Goal: Use online tool/utility: Utilize a website feature to perform a specific function

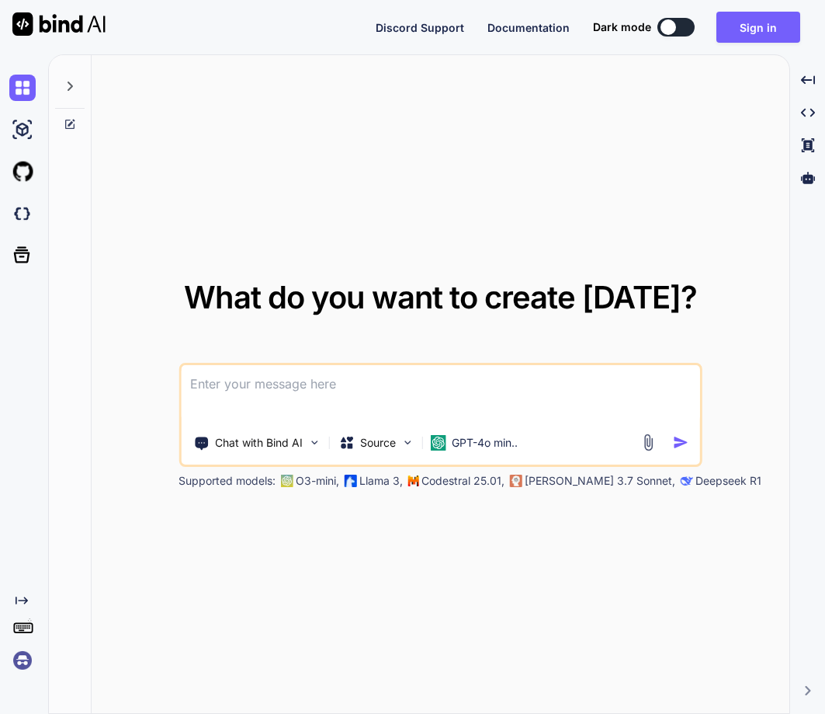
click at [20, 658] on img at bounding box center [22, 660] width 26 height 26
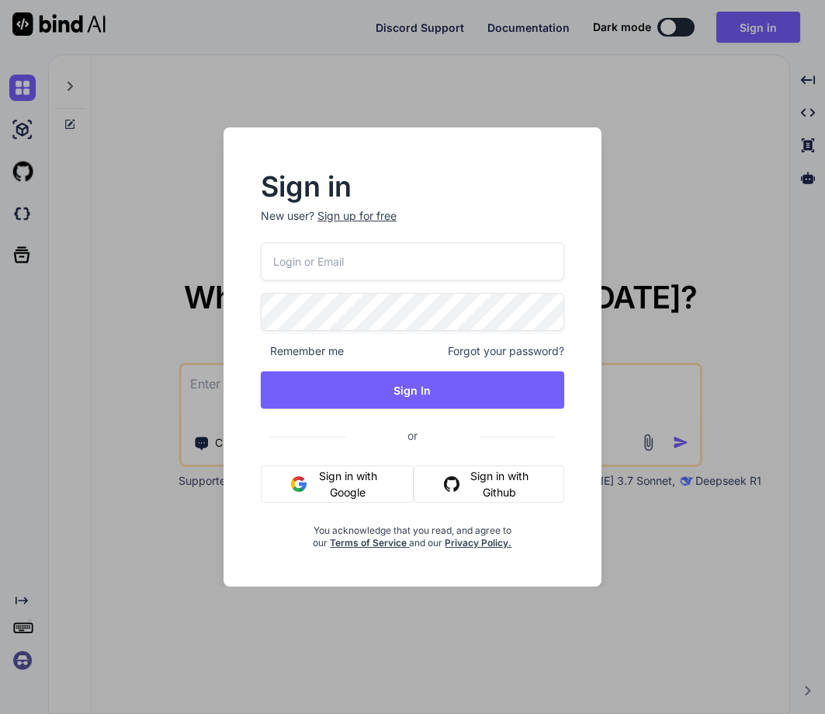
click at [340, 260] on input "email" at bounding box center [413, 261] width 304 height 38
paste input "[EMAIL_ADDRESS][DOMAIN_NAME]"
type input "[EMAIL_ADDRESS][DOMAIN_NAME]"
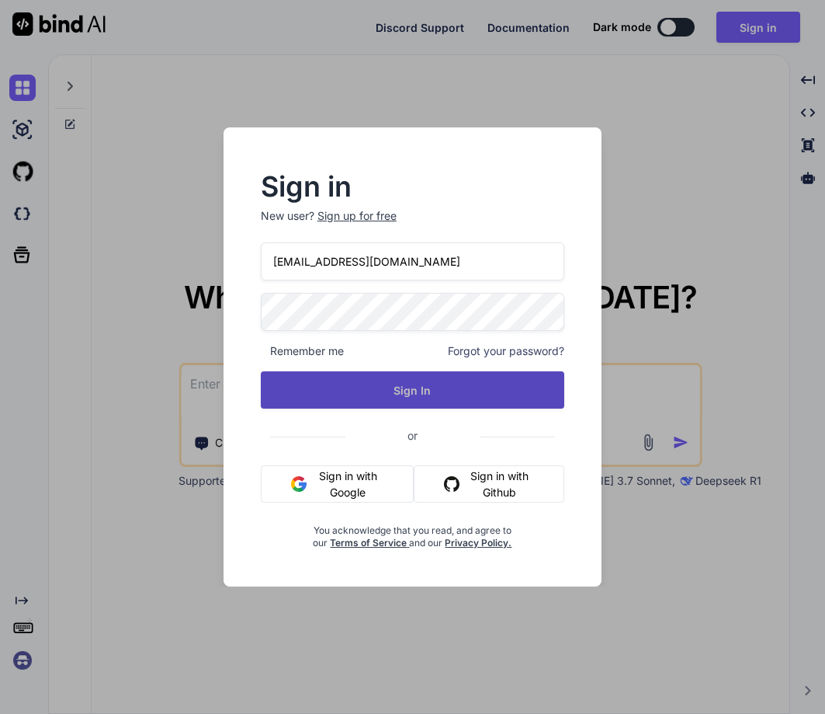
click at [425, 400] on button "Sign In" at bounding box center [413, 389] width 304 height 37
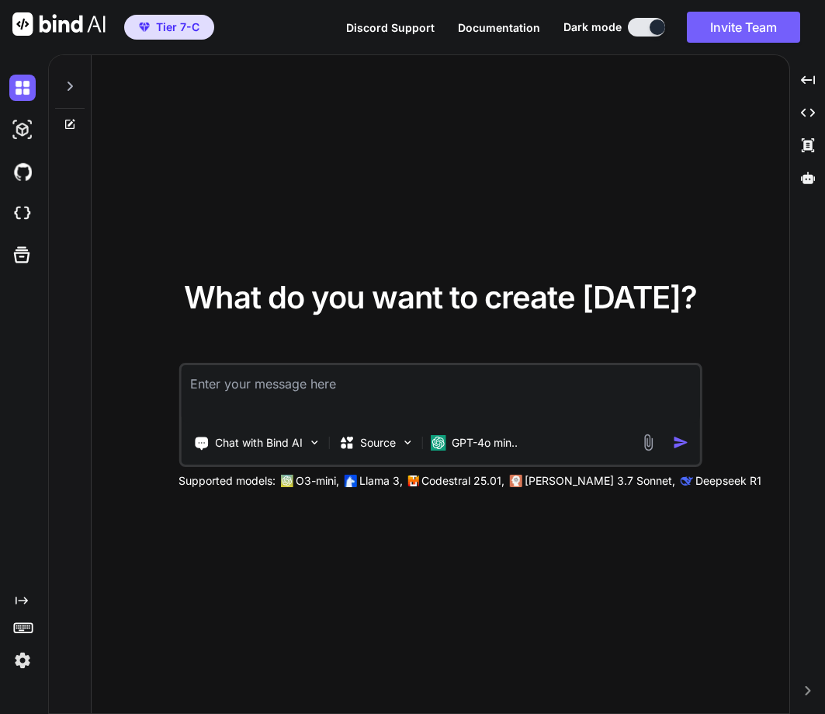
click at [30, 196] on div at bounding box center [25, 214] width 33 height 42
click at [242, 387] on textarea at bounding box center [440, 393] width 519 height 57
click at [476, 440] on p "GPT-4o min.." at bounding box center [485, 443] width 66 height 16
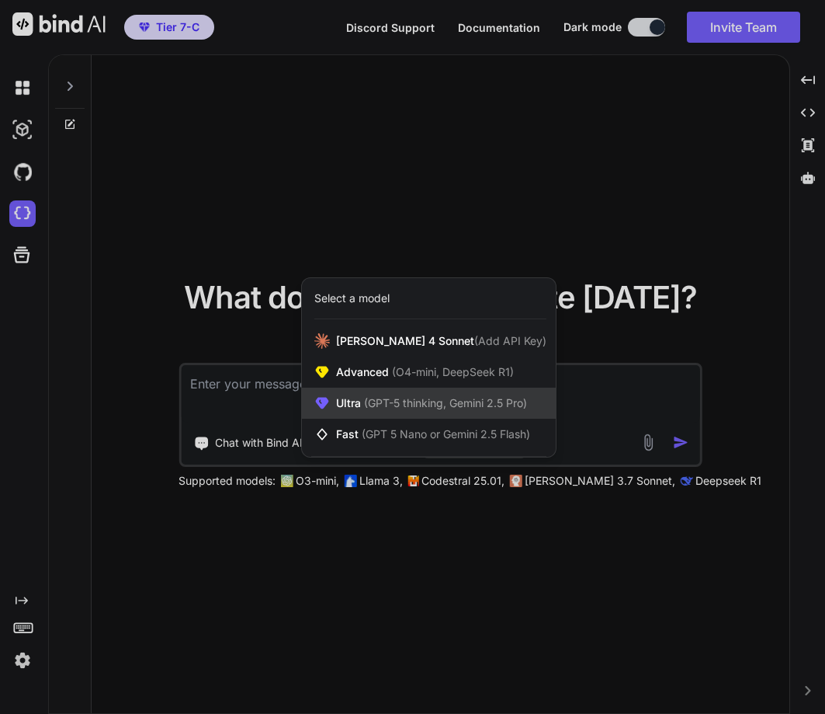
click at [480, 404] on span "(GPT-5 thinking, Gemini 2.5 Pro)" at bounding box center [444, 402] width 166 height 13
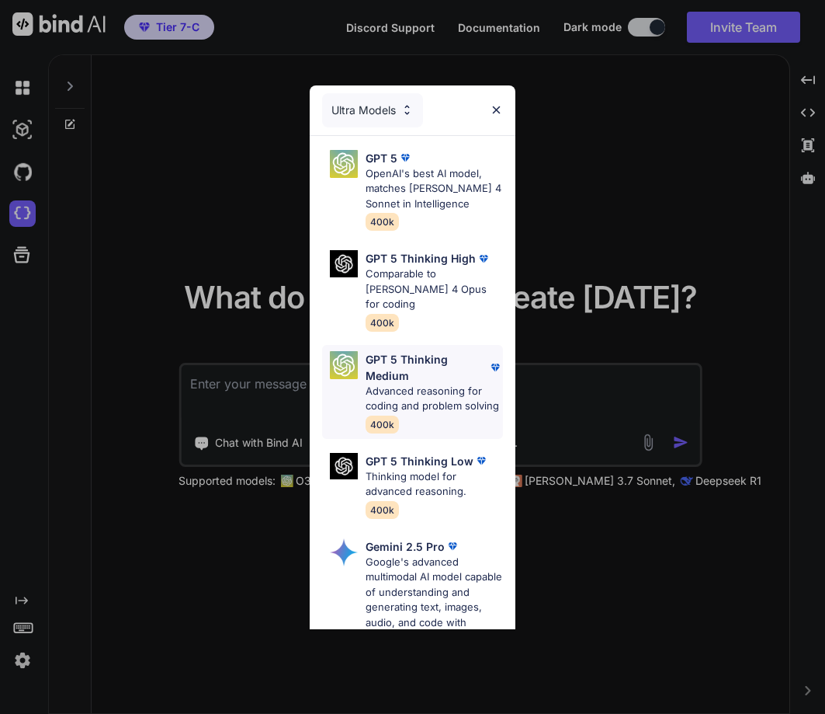
click at [373, 385] on p "Advanced reasoning for coding and problem solving" at bounding box center [435, 399] width 138 height 30
type textarea "x"
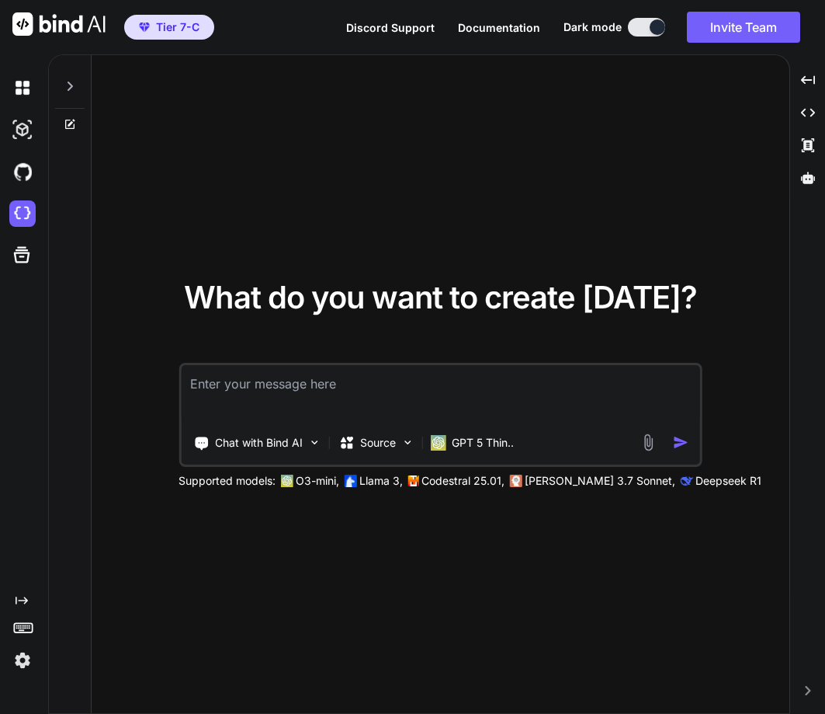
click at [289, 382] on textarea at bounding box center [440, 393] width 519 height 57
type textarea "h"
type textarea "x"
type textarea "hy"
type textarea "x"
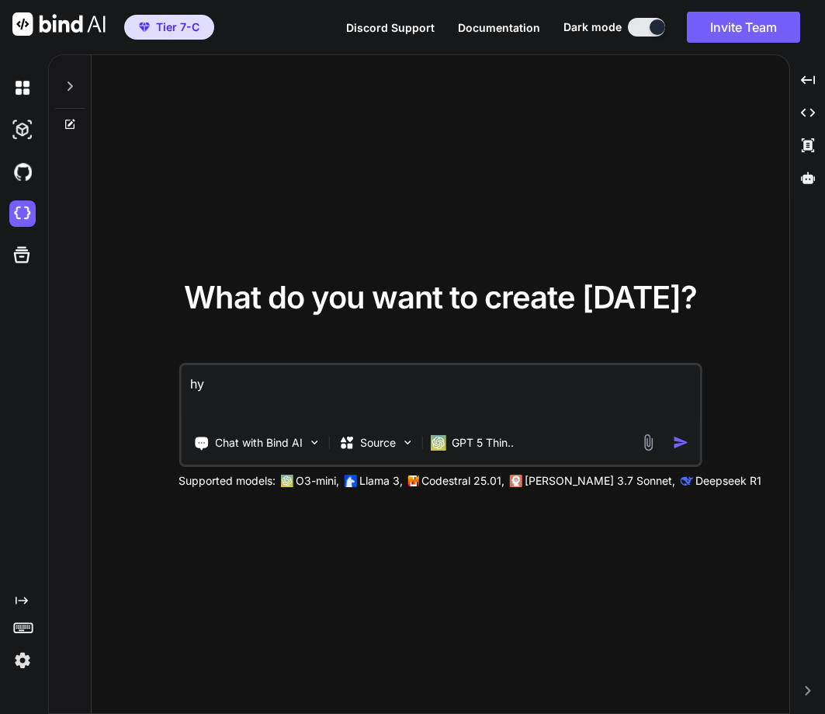
type textarea "hyy"
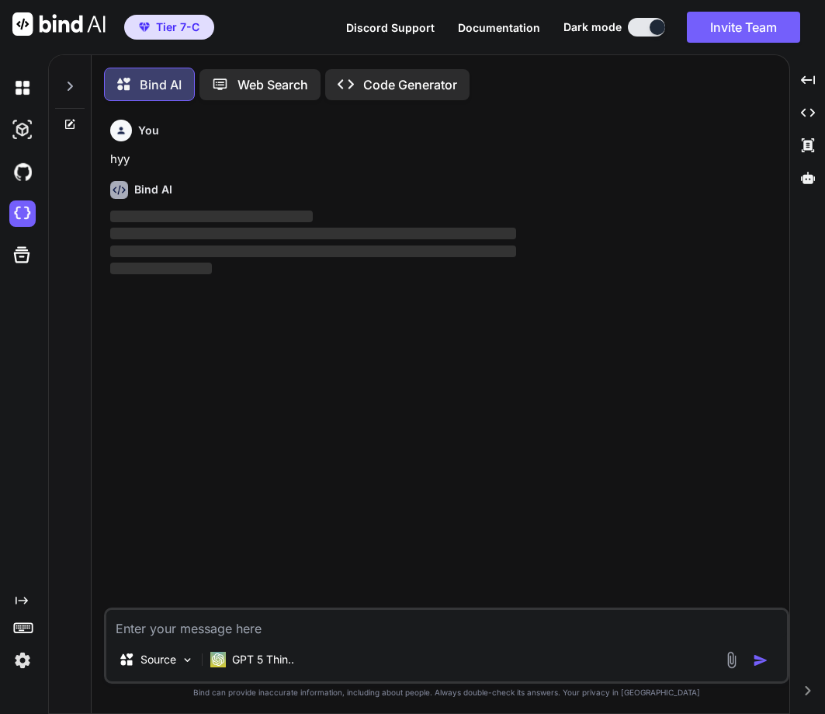
scroll to position [8, 0]
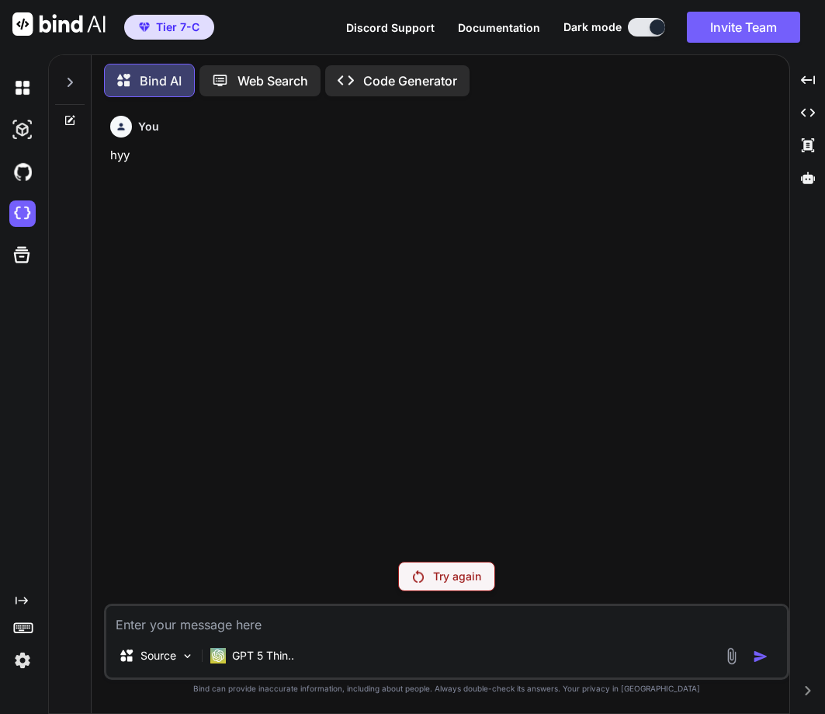
type textarea "x"
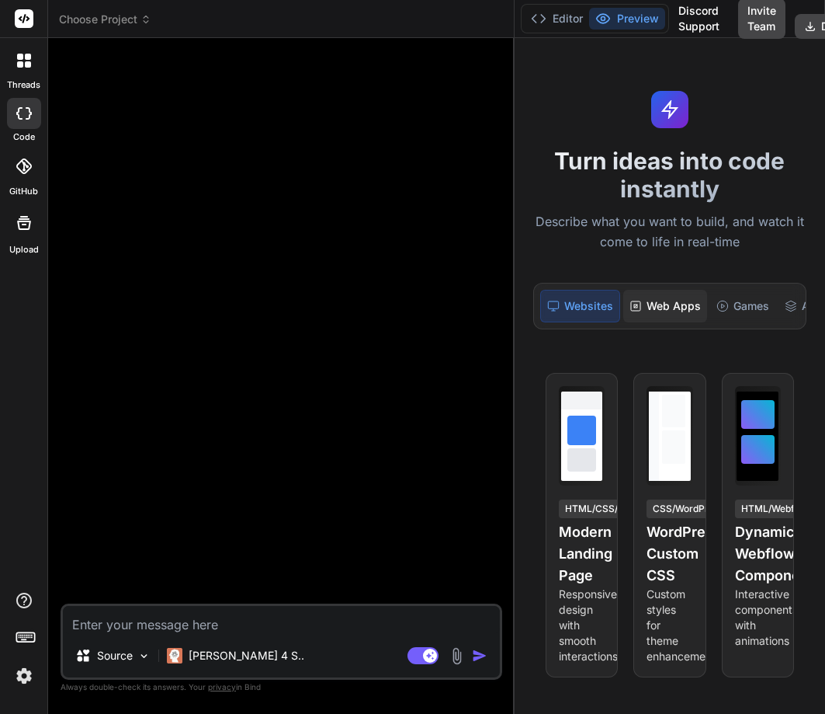
drag, startPoint x: 304, startPoint y: 298, endPoint x: 701, endPoint y: 321, distance: 398.2
click at [701, 321] on div "Choose Project Created with Pixso. Bind AI Web Search Created with Pixso. Code …" at bounding box center [436, 357] width 777 height 714
click at [229, 660] on p "[PERSON_NAME] 4 S.." at bounding box center [247, 656] width 116 height 16
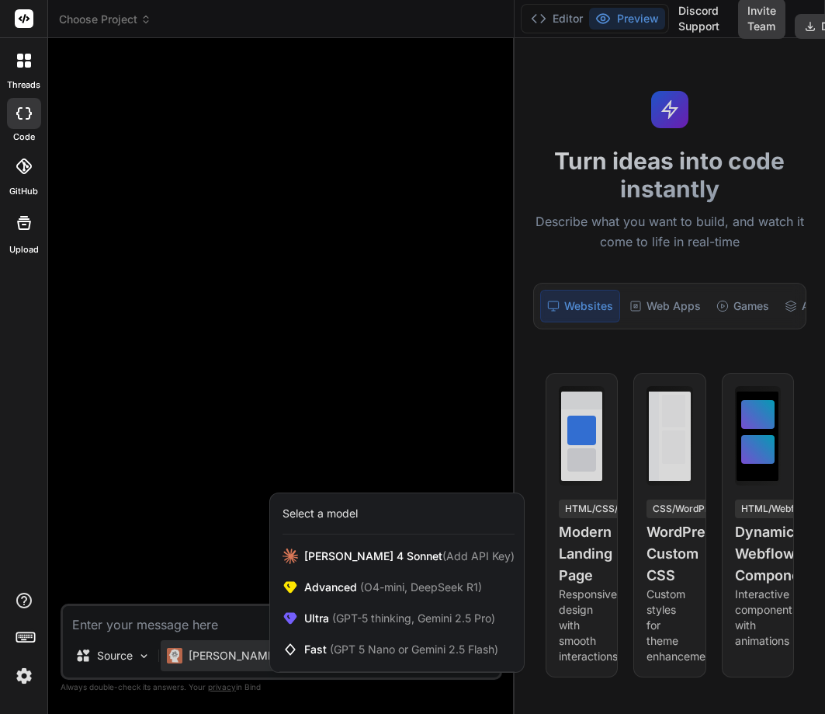
click at [180, 617] on div at bounding box center [412, 357] width 825 height 714
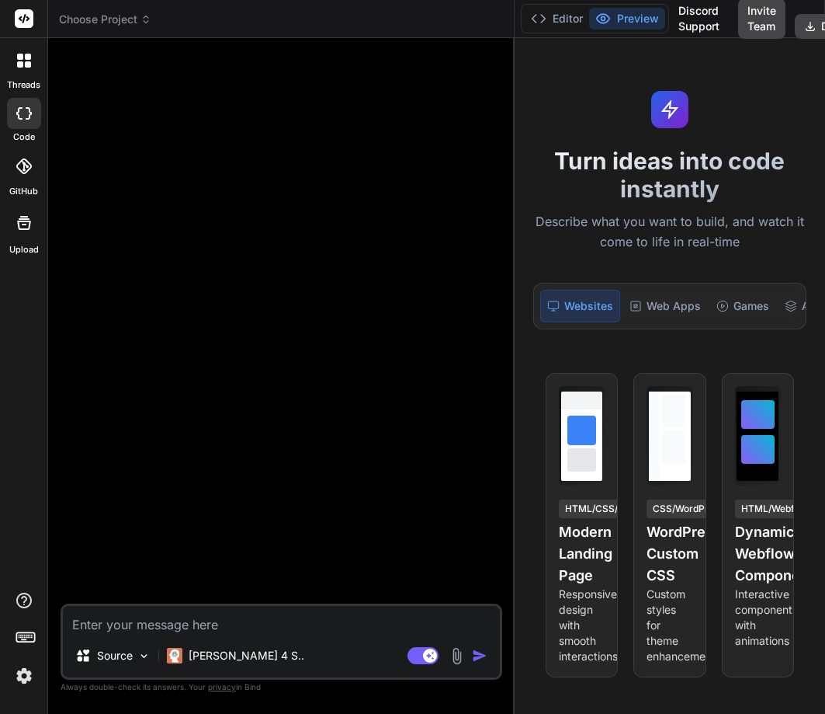
click at [180, 617] on textarea at bounding box center [281, 620] width 437 height 28
click at [217, 662] on p "[PERSON_NAME] 4 S.." at bounding box center [247, 656] width 116 height 16
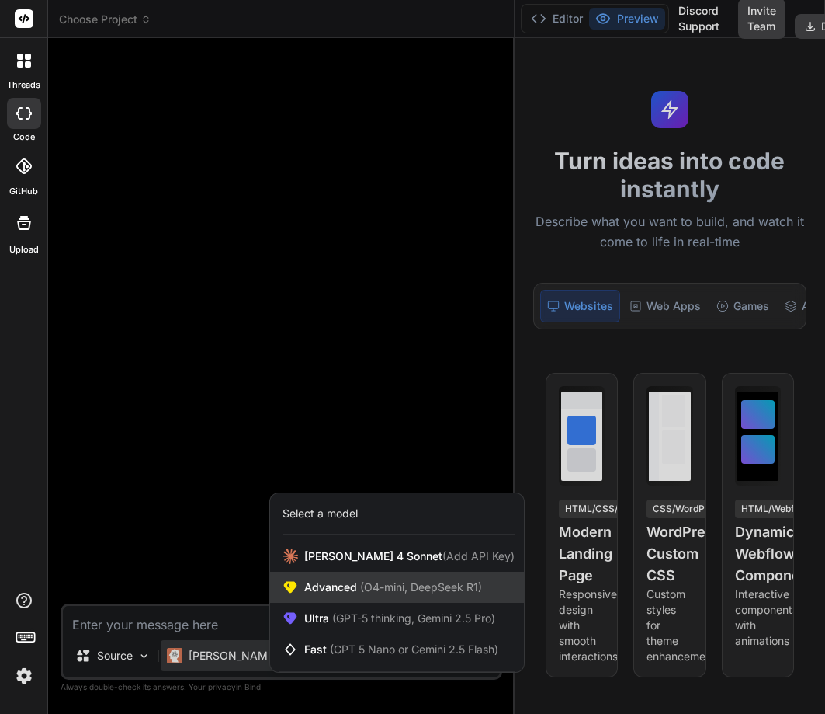
click at [381, 577] on div "Advanced (O4-mini, DeepSeek R1)" at bounding box center [397, 587] width 254 height 31
type textarea "x"
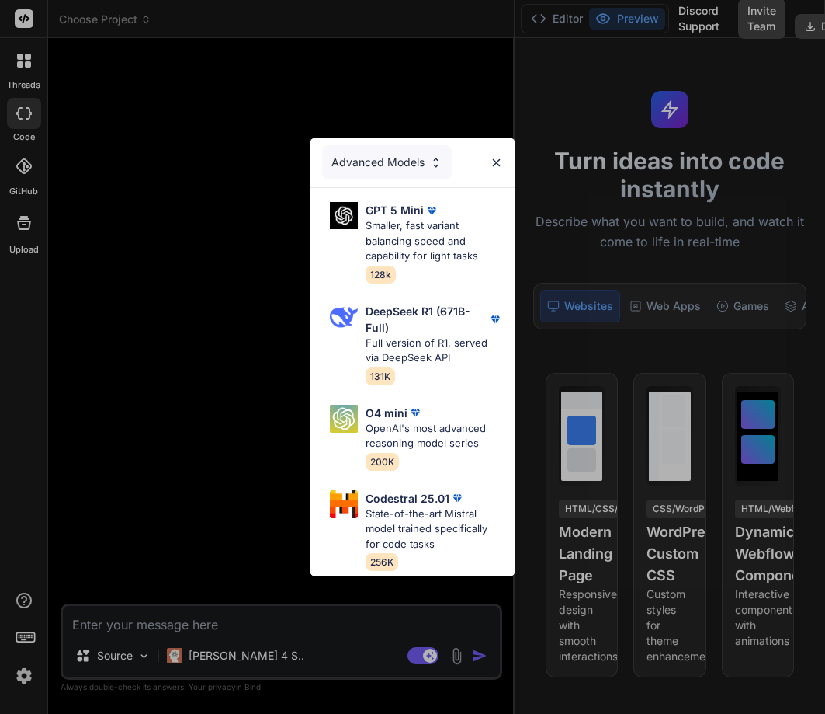
click at [391, 156] on div "Advanced Models" at bounding box center [387, 162] width 130 height 34
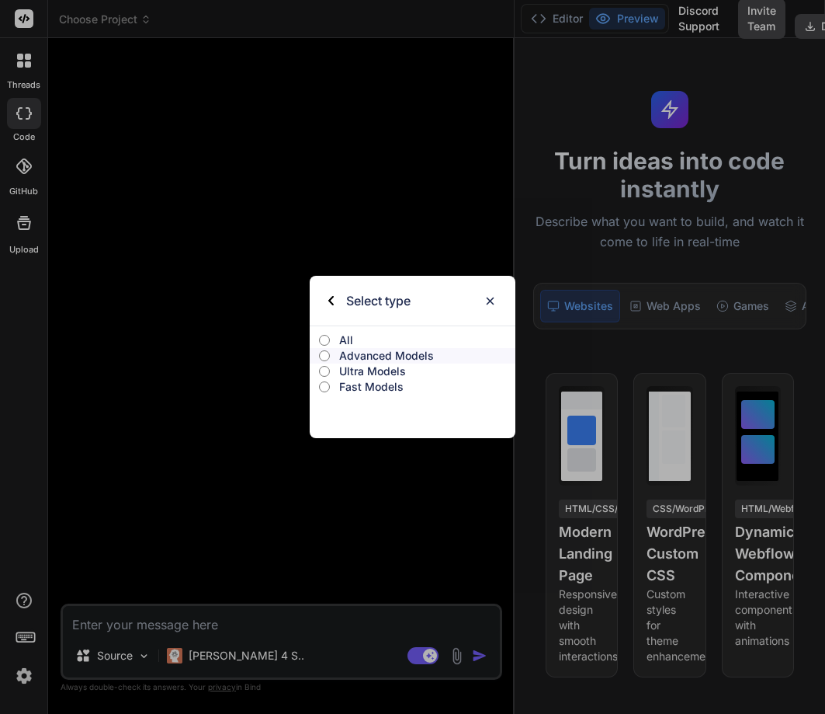
click at [364, 366] on p "Ultra Models" at bounding box center [427, 371] width 176 height 16
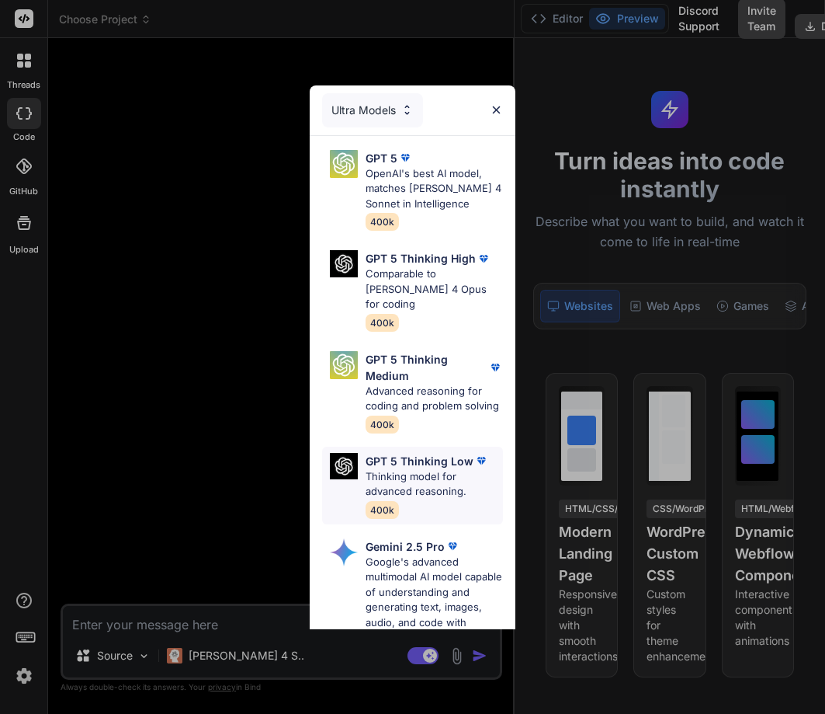
scroll to position [356, 0]
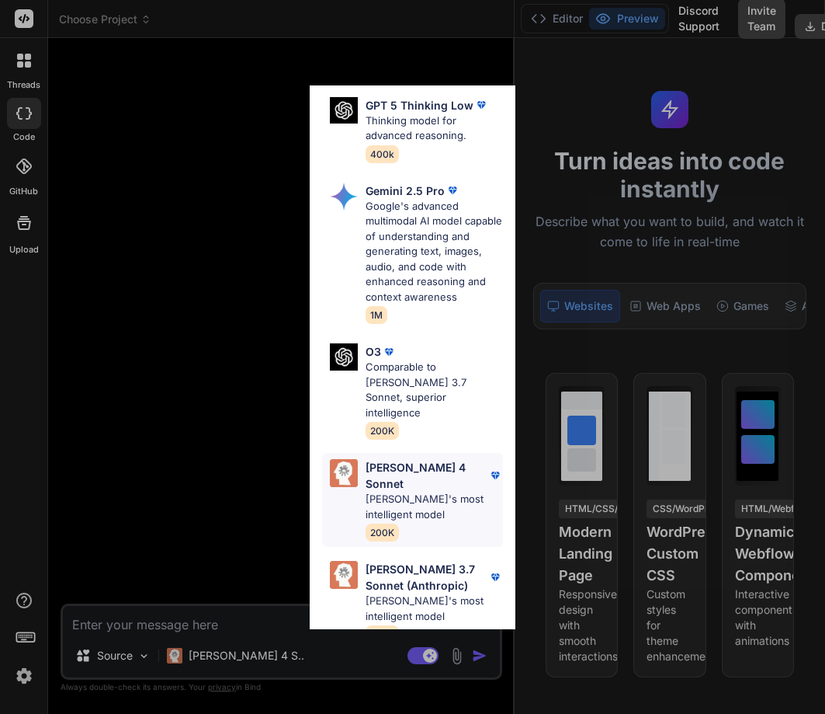
click at [404, 509] on div "Claude 4 Sonnet Claude's most intelligent model 200K" at bounding box center [413, 500] width 182 height 94
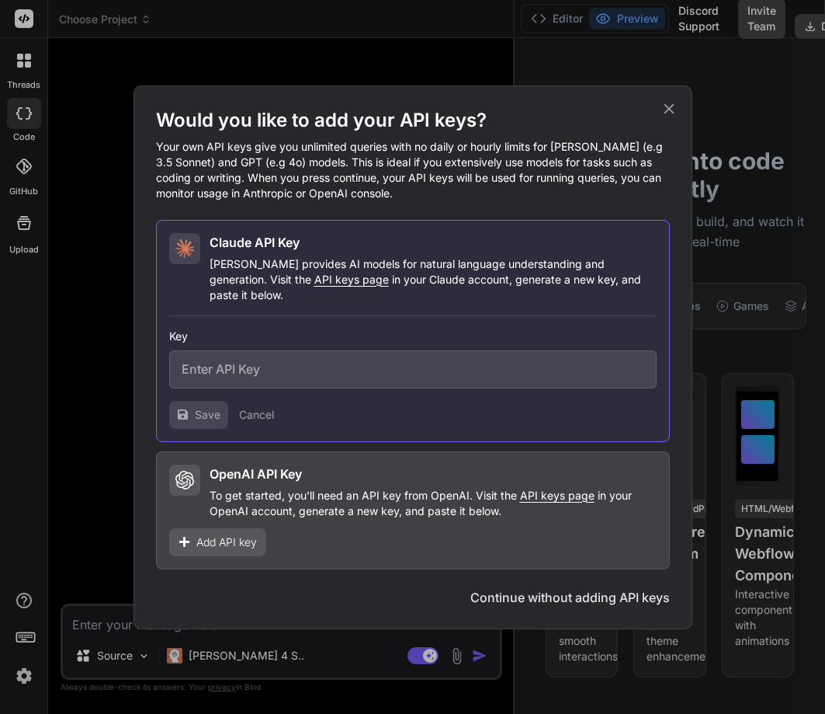
click at [679, 110] on div "Would you like to add your API keys? Your own API keys give you unlimited queri…" at bounding box center [413, 357] width 559 height 544
click at [667, 113] on icon at bounding box center [669, 108] width 10 height 10
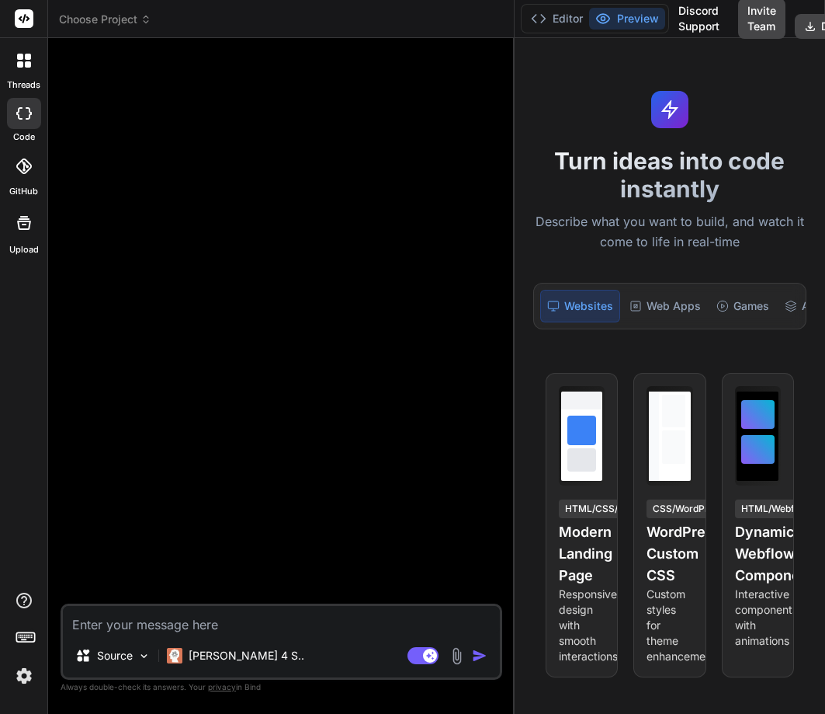
click at [128, 623] on textarea at bounding box center [281, 620] width 437 height 28
type textarea "H"
type textarea "x"
type textarea "He"
type textarea "x"
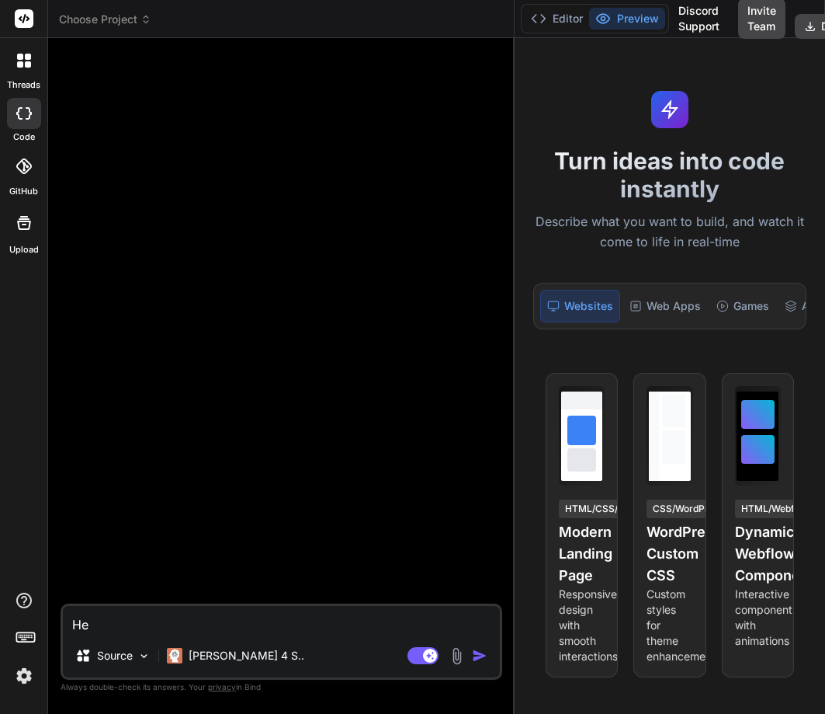
type textarea "Hee"
type textarea "x"
type textarea "Heey"
type textarea "x"
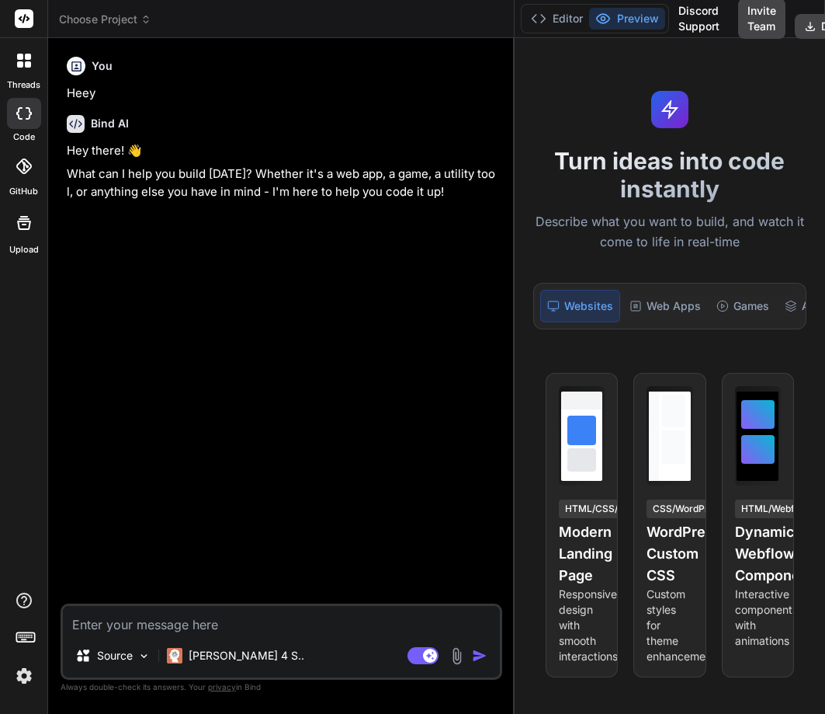
type textarea "x"
